Goal: Information Seeking & Learning: Check status

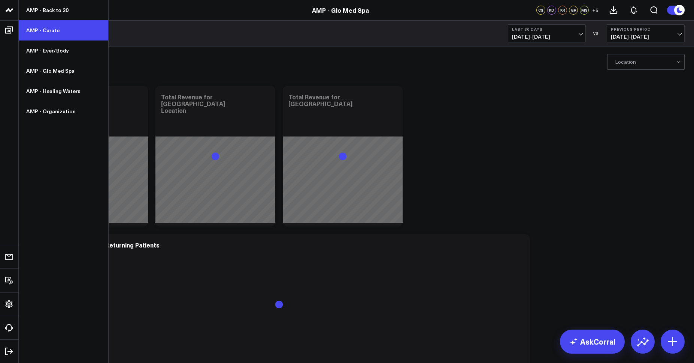
click at [44, 32] on link "AMP - Curate" at bounding box center [64, 30] width 90 height 20
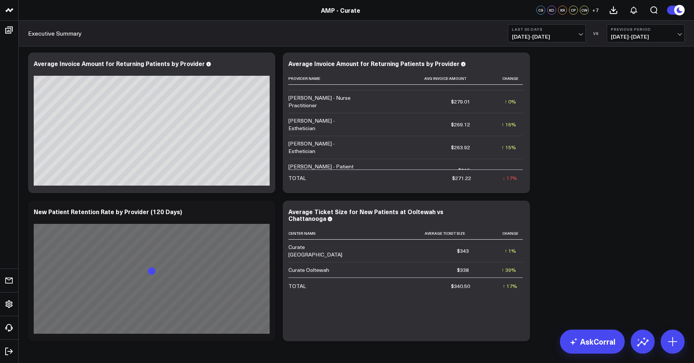
scroll to position [105, 0]
click at [543, 37] on span "07/15/25 - 08/13/25" at bounding box center [547, 37] width 70 height 6
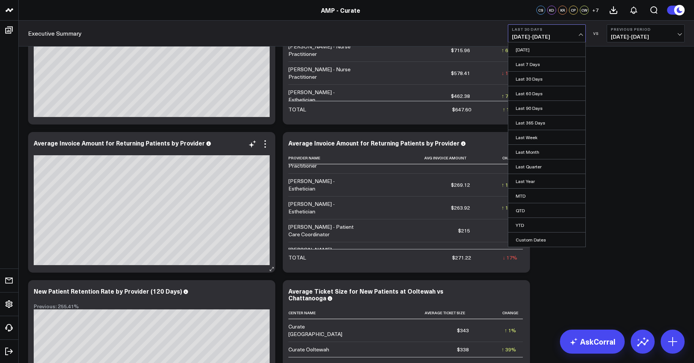
scroll to position [3474, 0]
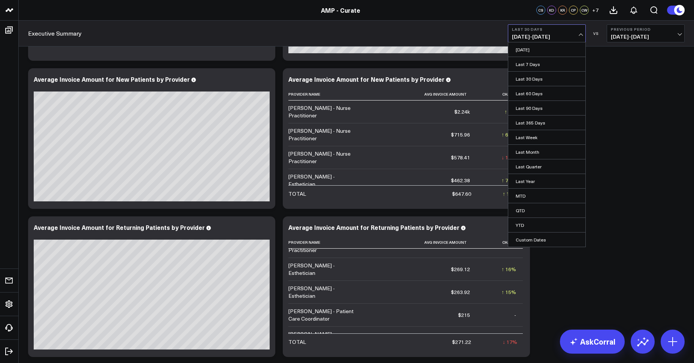
click at [530, 223] on link "YTD" at bounding box center [546, 225] width 77 height 14
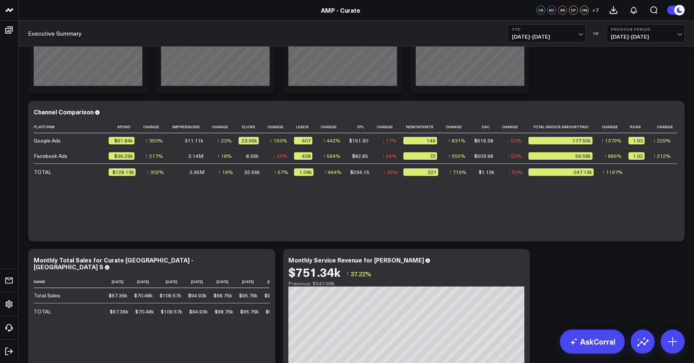
scroll to position [3140, 0]
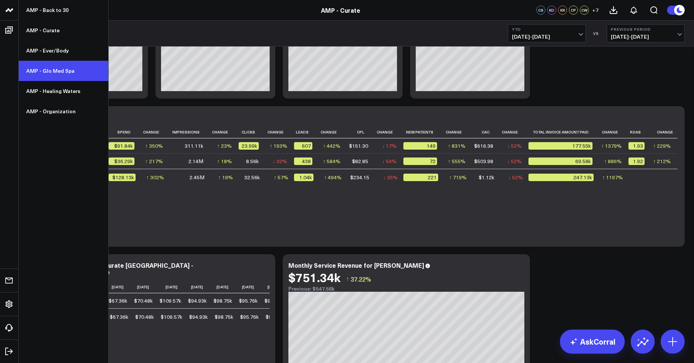
click at [60, 70] on link "AMP - Glo Med Spa" at bounding box center [64, 71] width 90 height 20
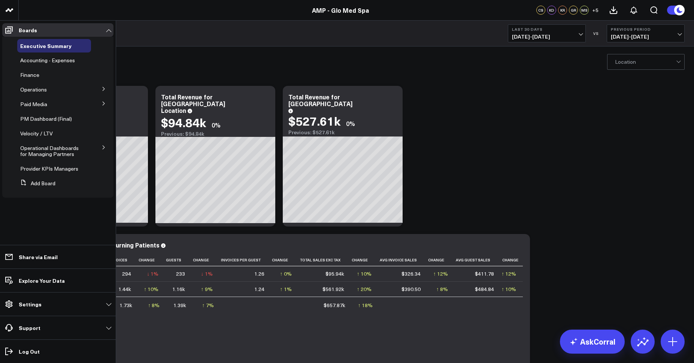
click at [103, 87] on icon at bounding box center [103, 89] width 4 height 4
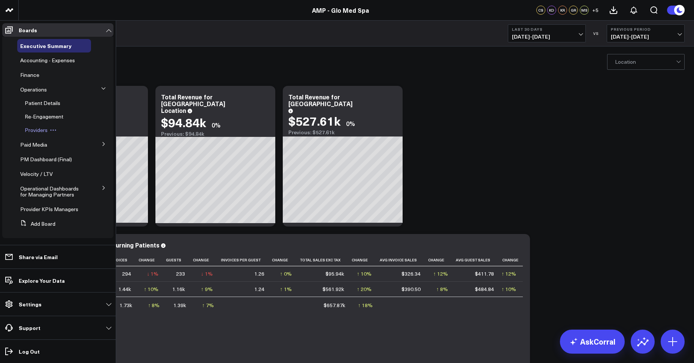
click at [39, 127] on span "Providers" at bounding box center [36, 129] width 23 height 7
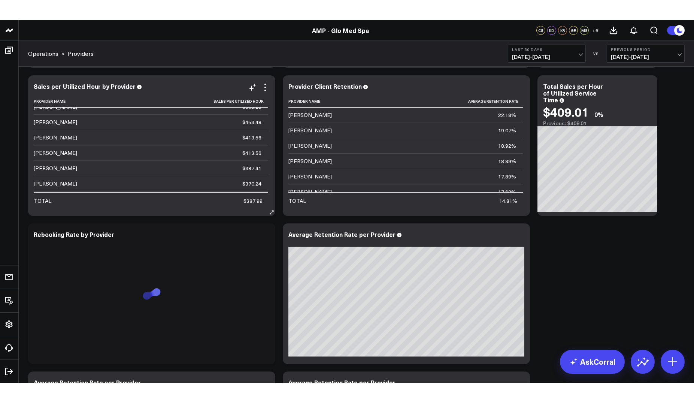
scroll to position [78, 0]
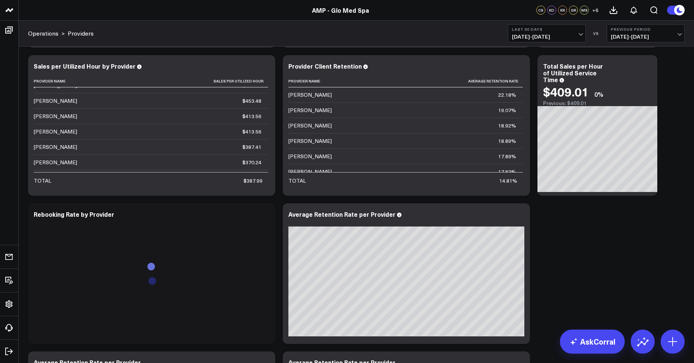
drag, startPoint x: 510, startPoint y: 24, endPoint x: 521, endPoint y: 28, distance: 11.6
click at [512, 25] on button "Last 30 Days 07/15/25 - 08/13/25" at bounding box center [547, 33] width 78 height 18
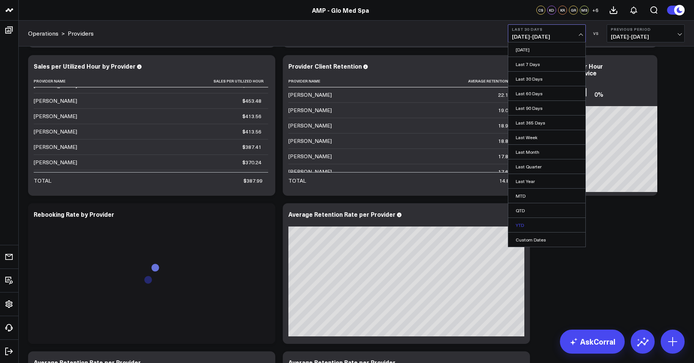
click at [524, 221] on link "YTD" at bounding box center [546, 225] width 77 height 14
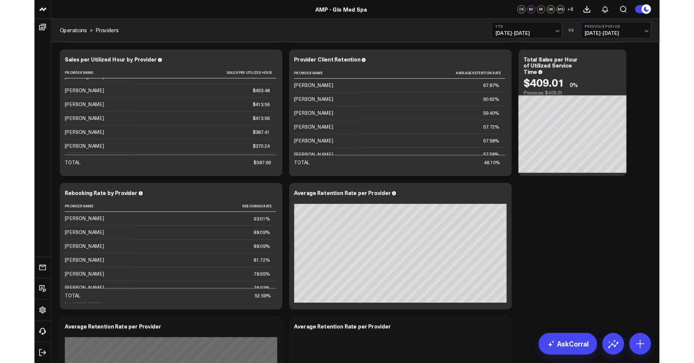
scroll to position [78, 0]
